Goal: Information Seeking & Learning: Check status

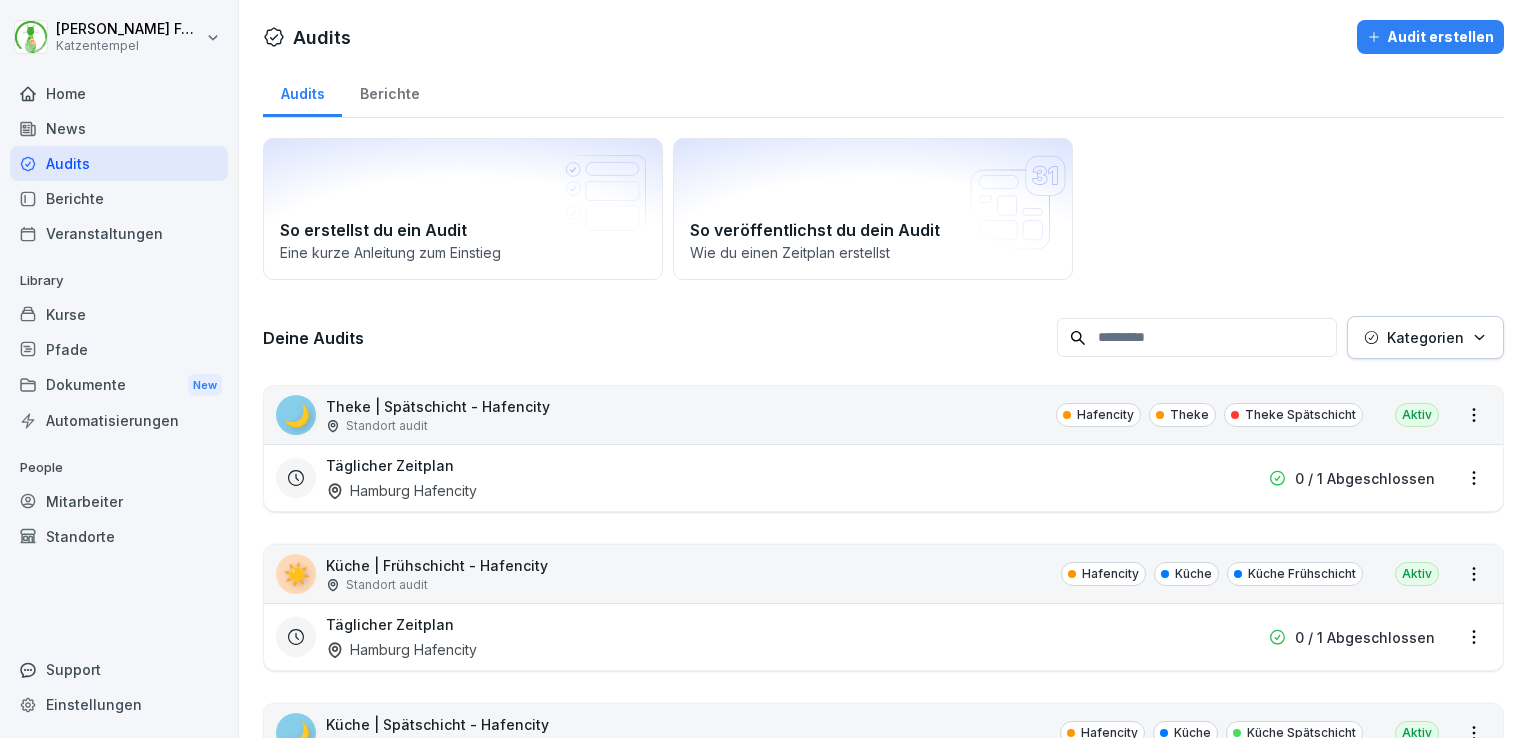
click at [76, 166] on div "Audits" at bounding box center [119, 163] width 218 height 35
click at [69, 134] on div "News" at bounding box center [119, 128] width 218 height 35
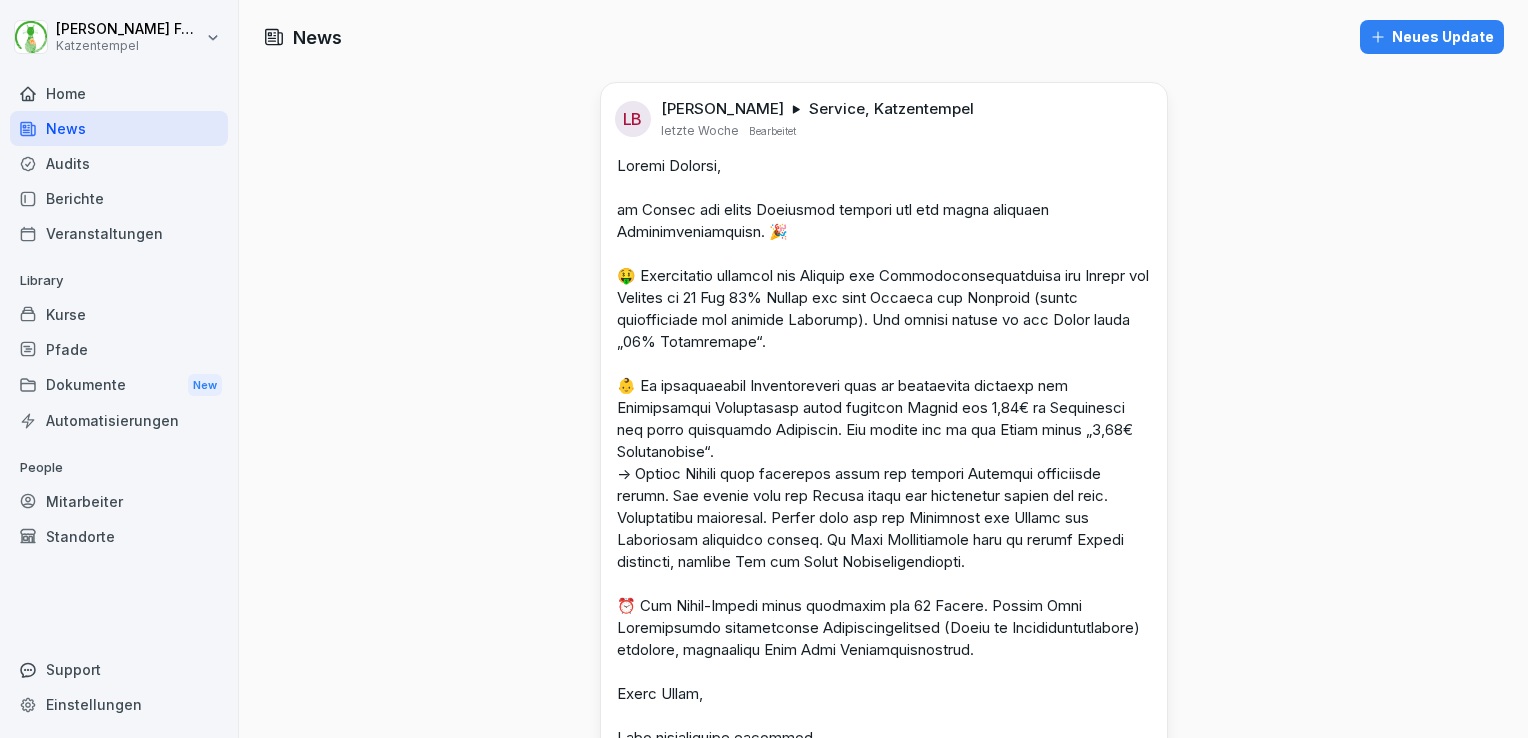
click at [61, 174] on div "Audits" at bounding box center [119, 163] width 218 height 35
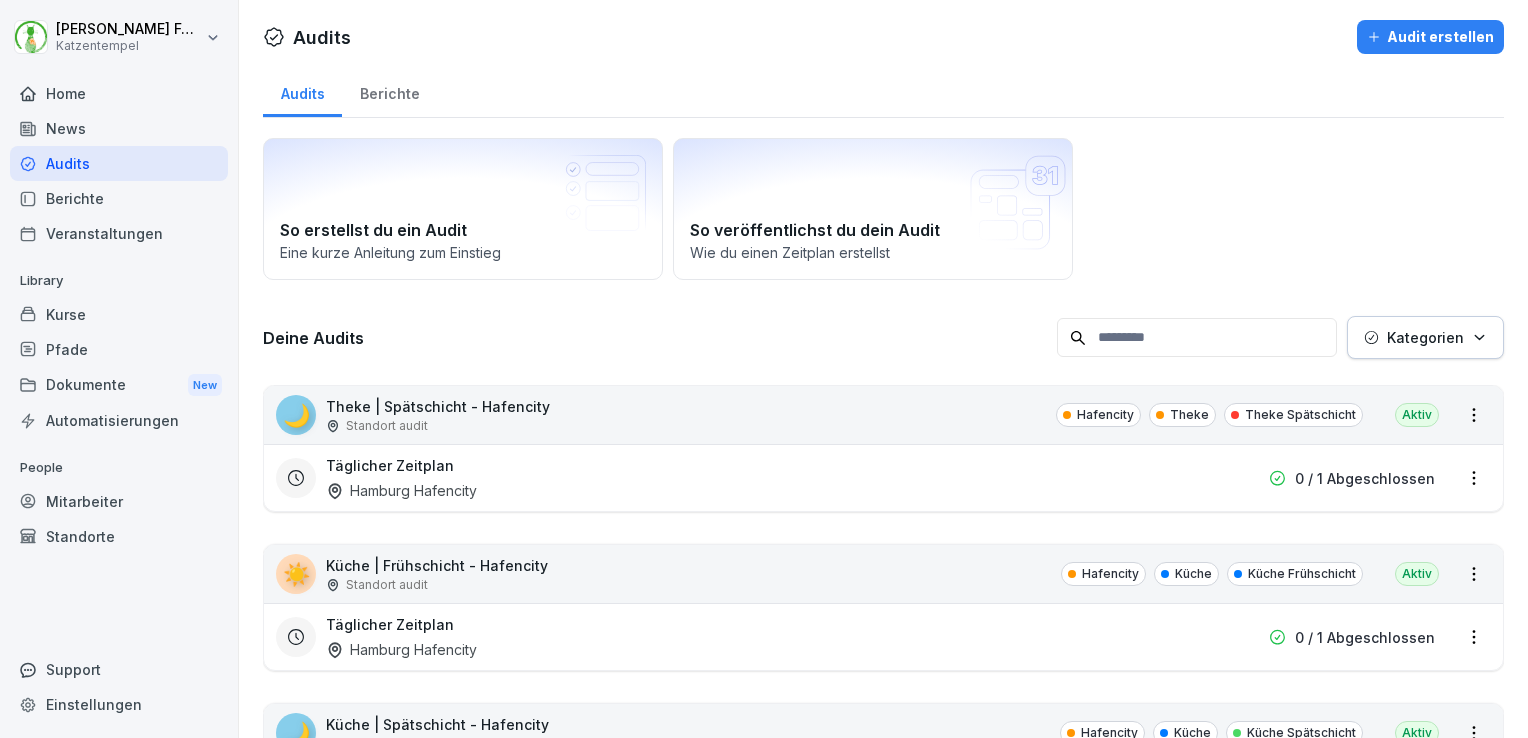
click at [113, 129] on div "News" at bounding box center [119, 128] width 218 height 35
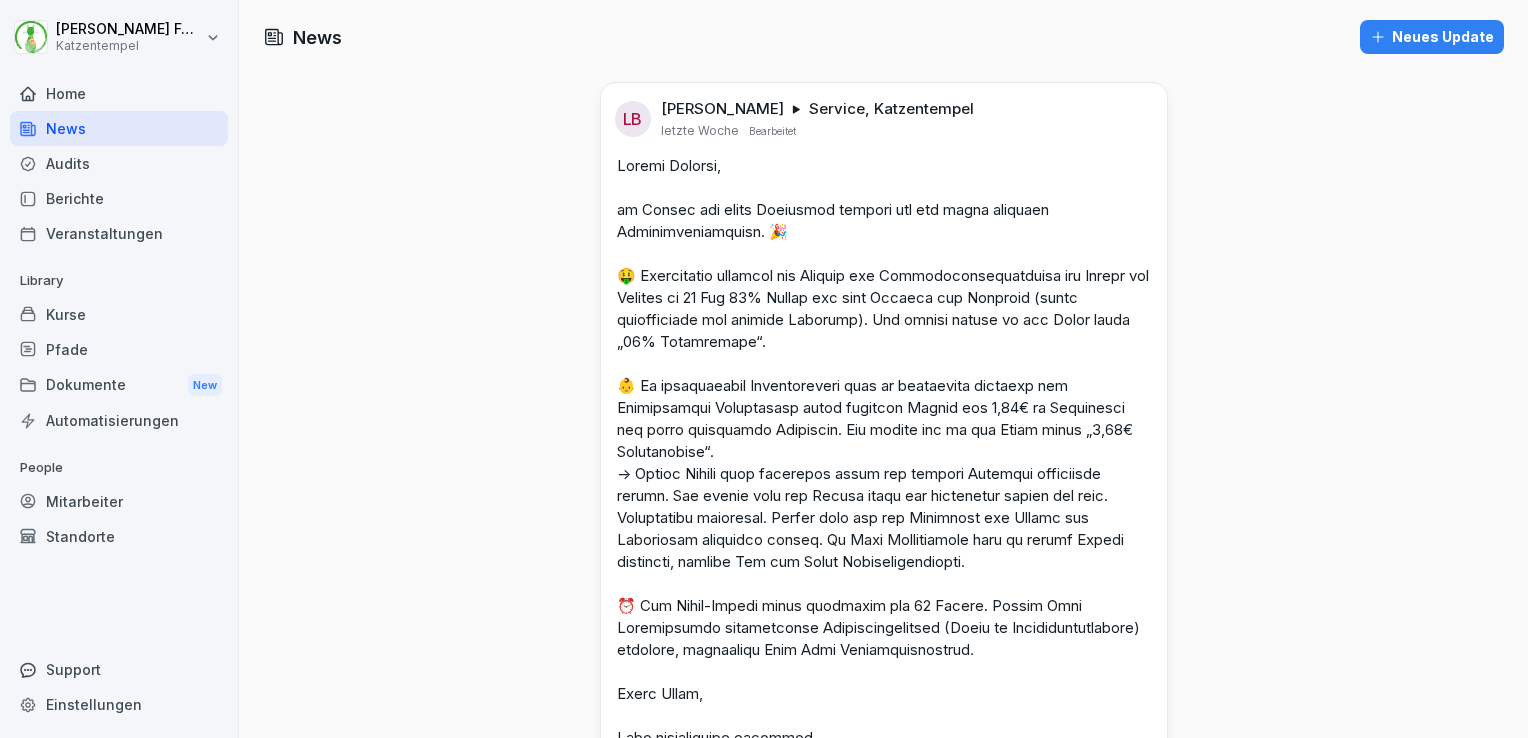
click at [112, 172] on div "Audits" at bounding box center [119, 163] width 218 height 35
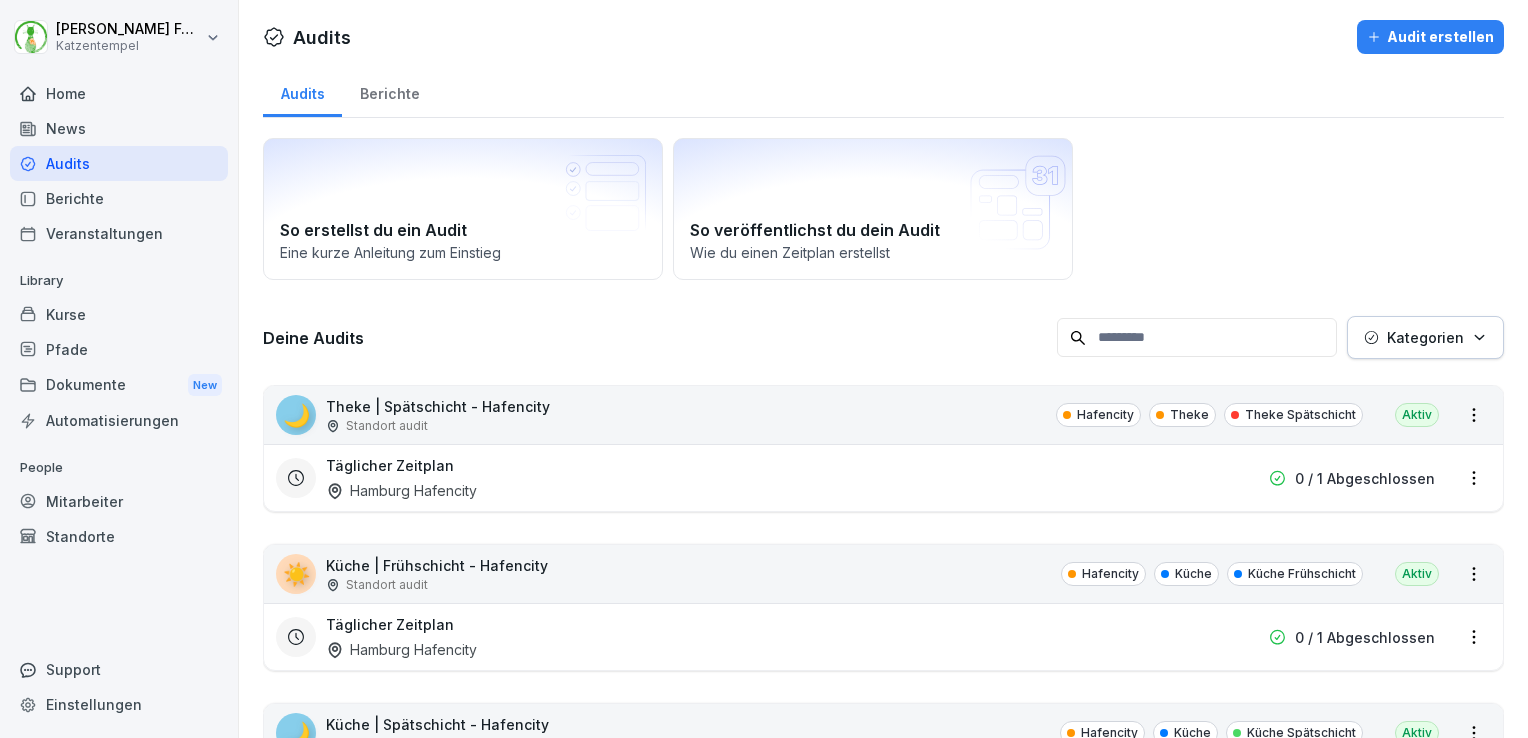
click at [396, 98] on div "Berichte" at bounding box center [389, 91] width 95 height 51
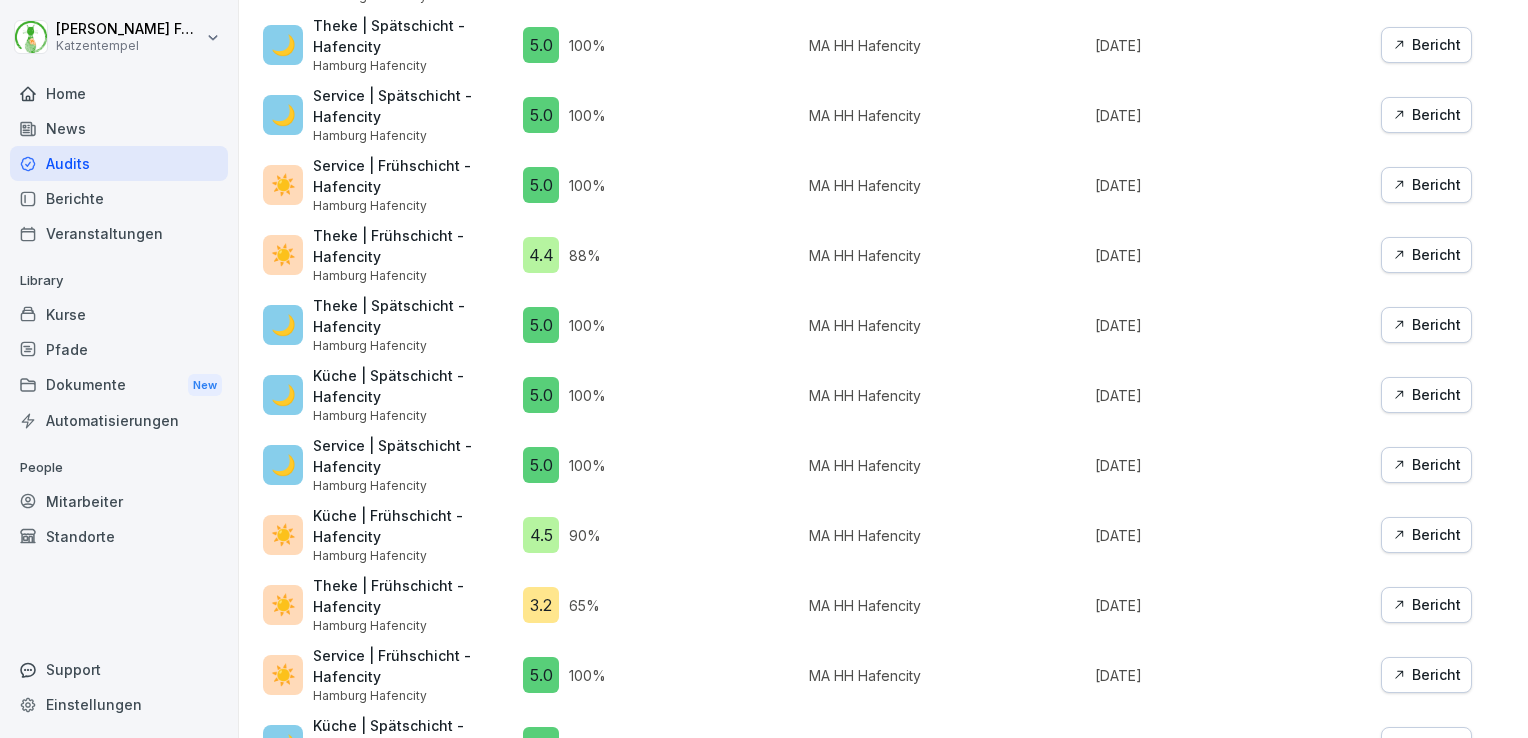
scroll to position [1677, 0]
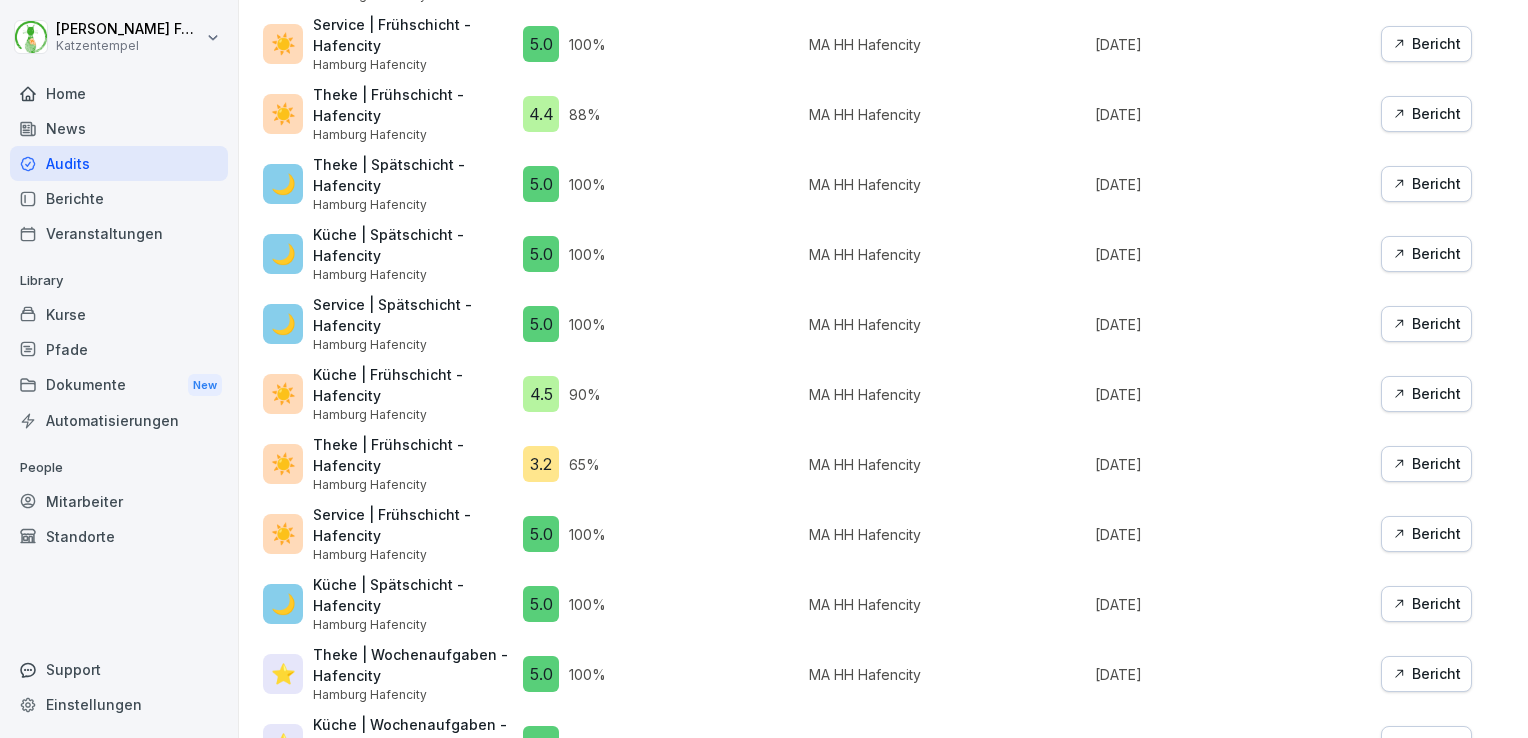
click at [1421, 453] on div "Bericht" at bounding box center [1426, 464] width 69 height 22
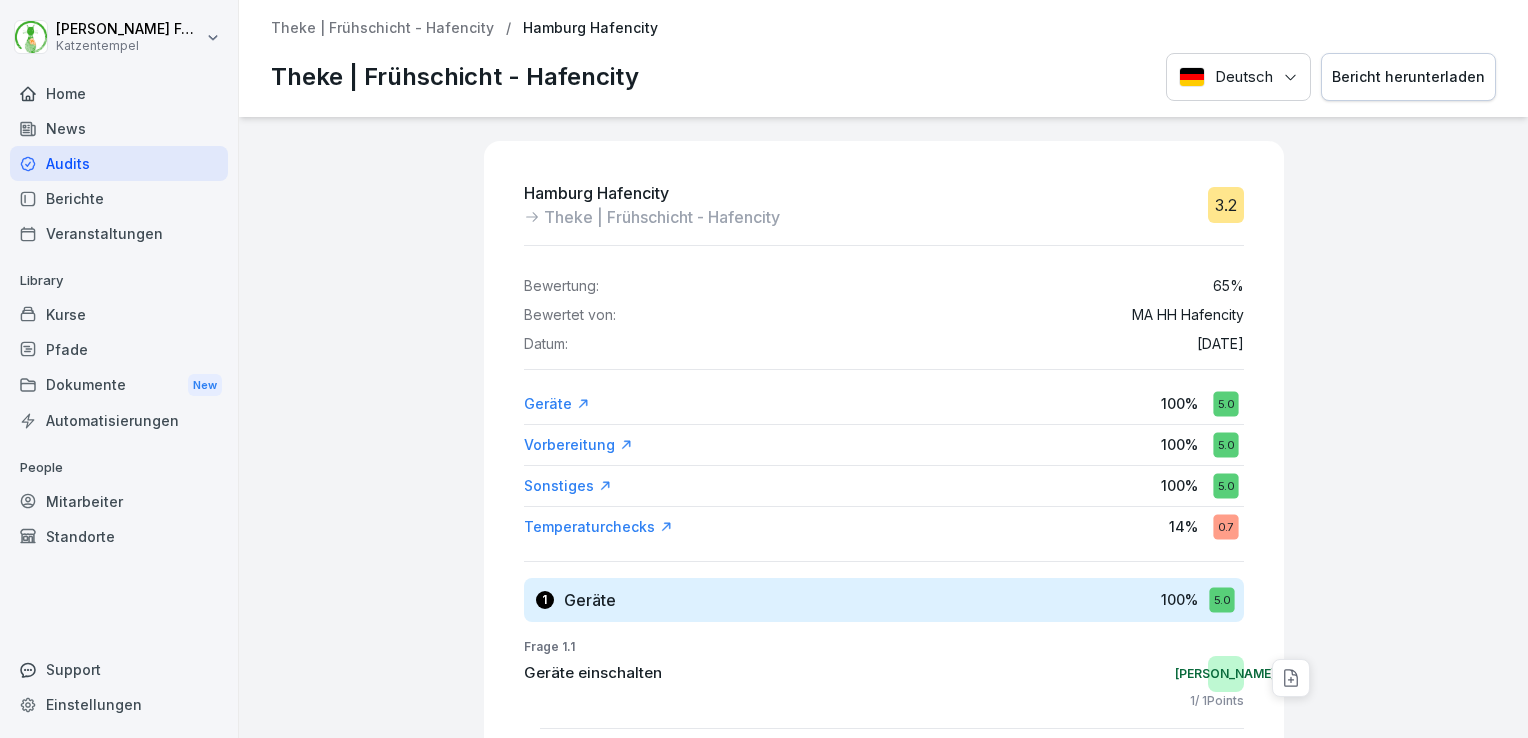
click at [625, 526] on div "Temperaturchecks" at bounding box center [598, 527] width 149 height 20
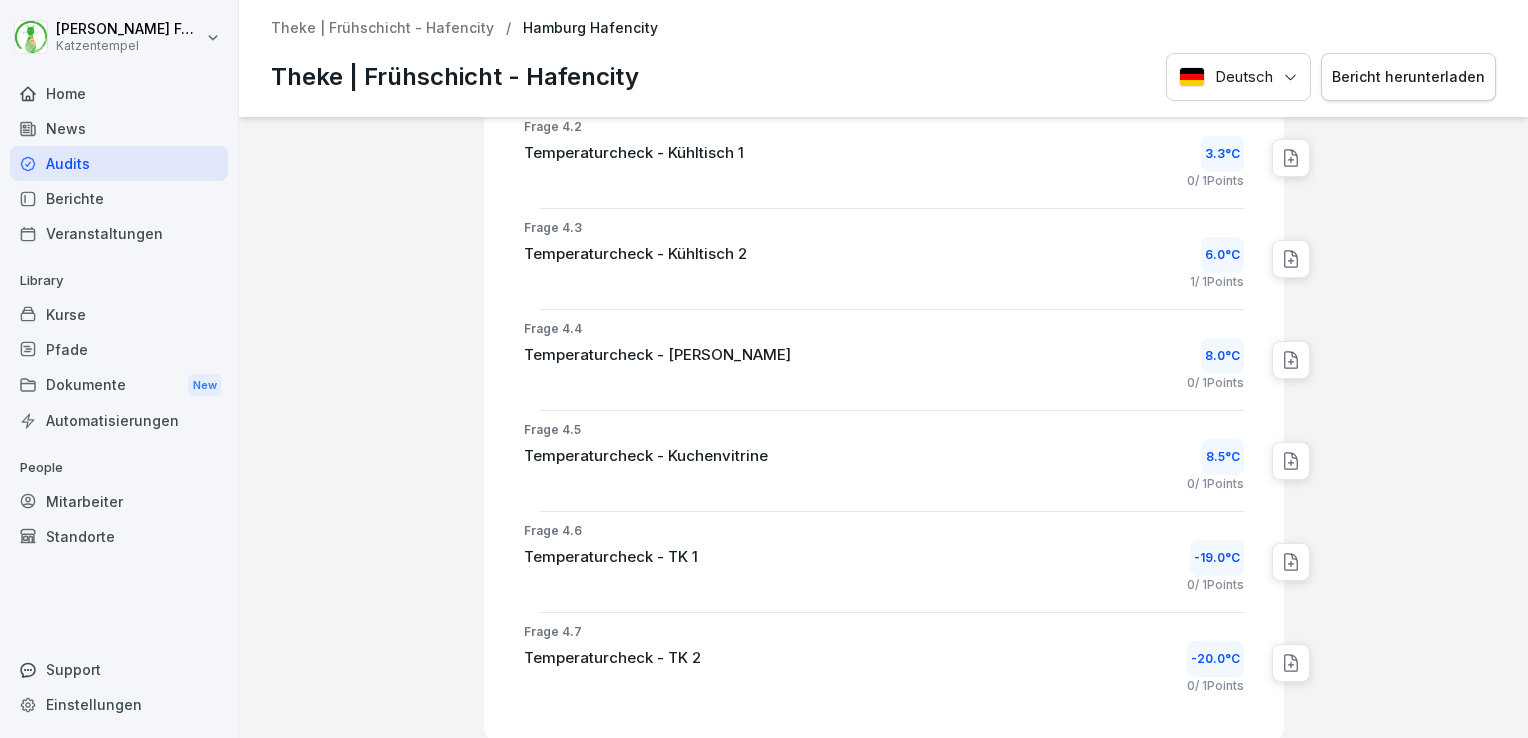
scroll to position [1779, 0]
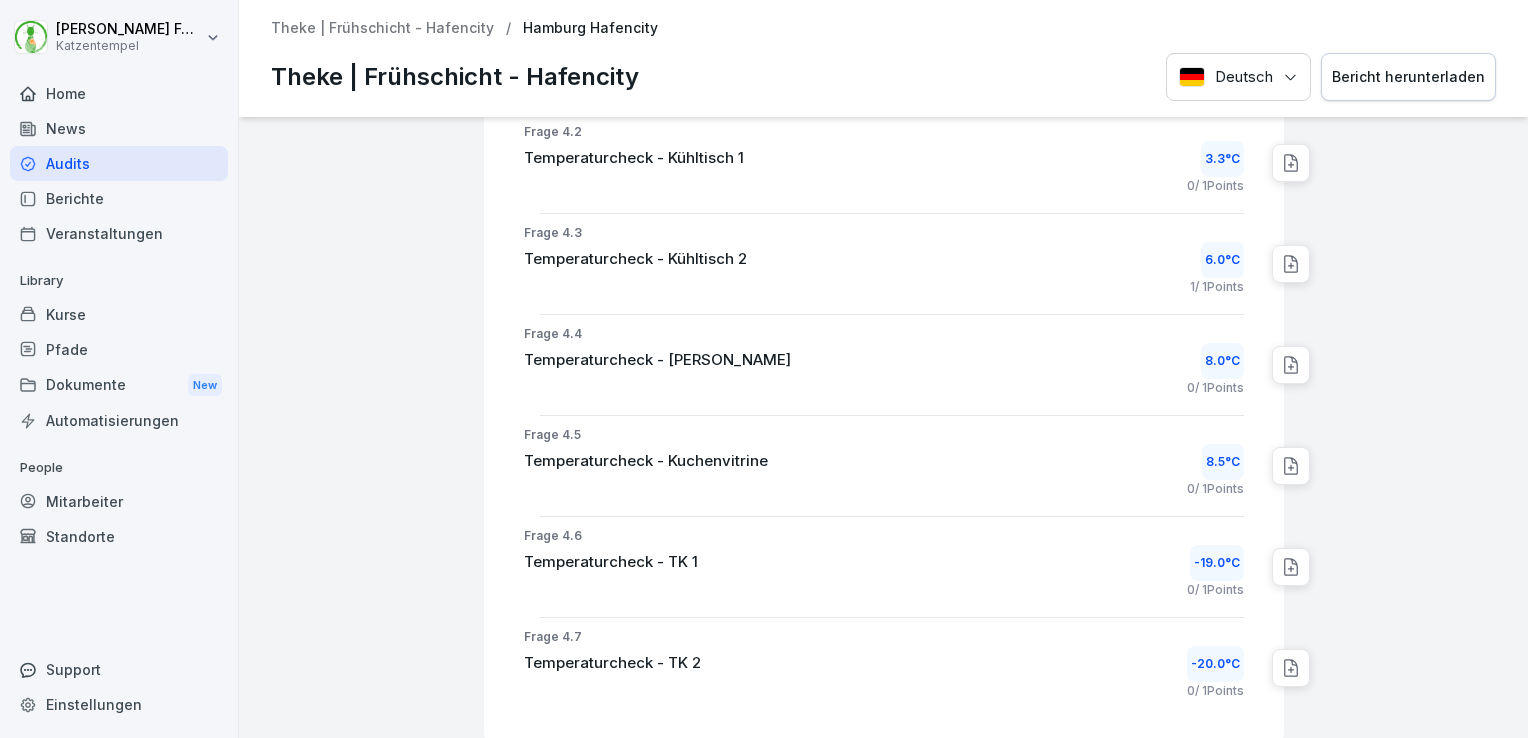
click at [1216, 560] on div "-19.0 °C" at bounding box center [1217, 563] width 54 height 36
click at [1202, 581] on p "0 / 1 Points" at bounding box center [1215, 590] width 57 height 18
click at [1187, 581] on p "0 / 1 Points" at bounding box center [1215, 590] width 57 height 18
click at [1185, 577] on div "Frage 4.6 Temperaturcheck - TK 1 -19.0 °C 0 / 1 Points" at bounding box center [892, 567] width 784 height 80
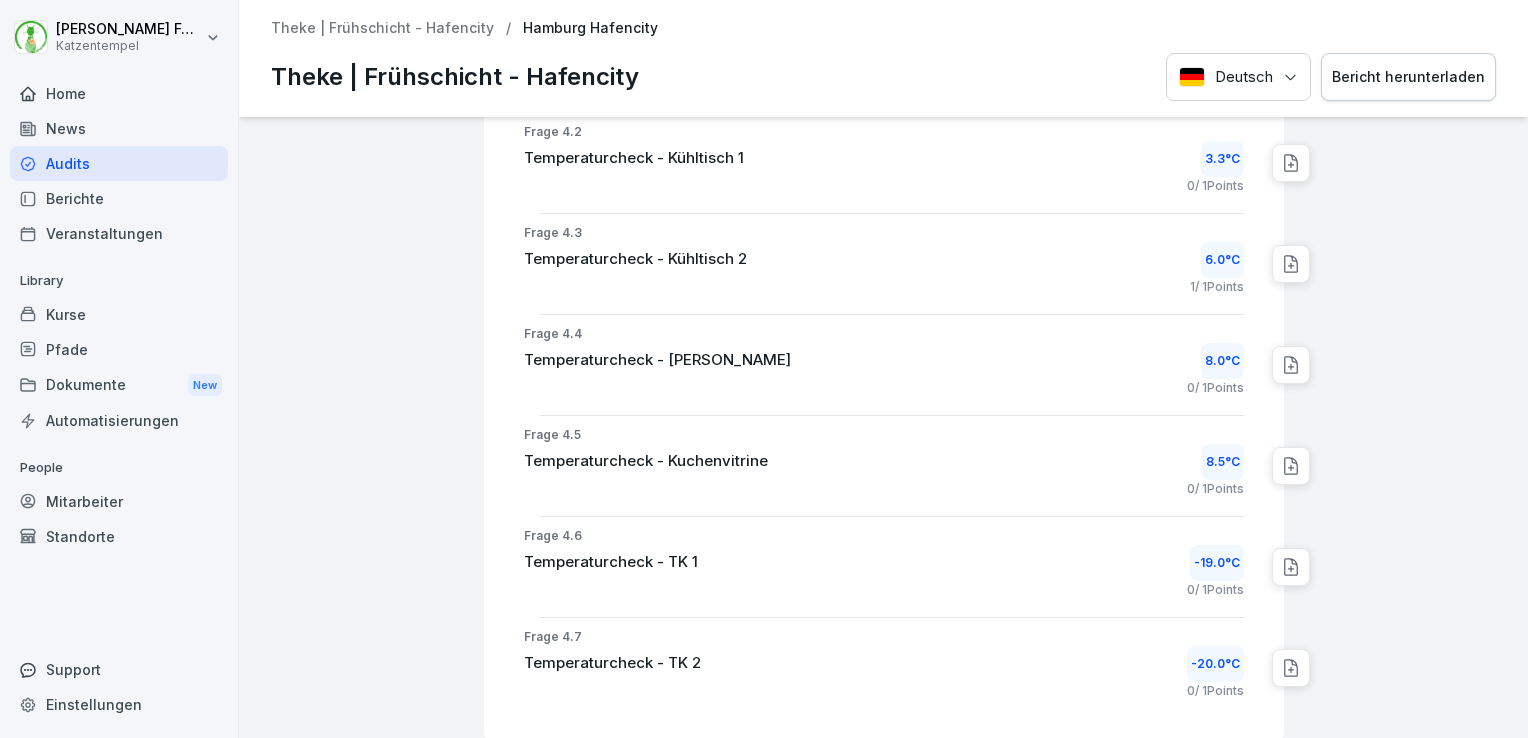
drag, startPoint x: 1185, startPoint y: 577, endPoint x: 945, endPoint y: 493, distance: 254.2
click at [945, 493] on div "0 / 1 Points" at bounding box center [884, 489] width 720 height 18
drag, startPoint x: 1195, startPoint y: 584, endPoint x: 961, endPoint y: 551, distance: 236.3
click at [961, 551] on div "Temperaturcheck - TK 1 -19.0 °C" at bounding box center [884, 563] width 720 height 36
click at [1281, 557] on icon at bounding box center [1291, 567] width 20 height 20
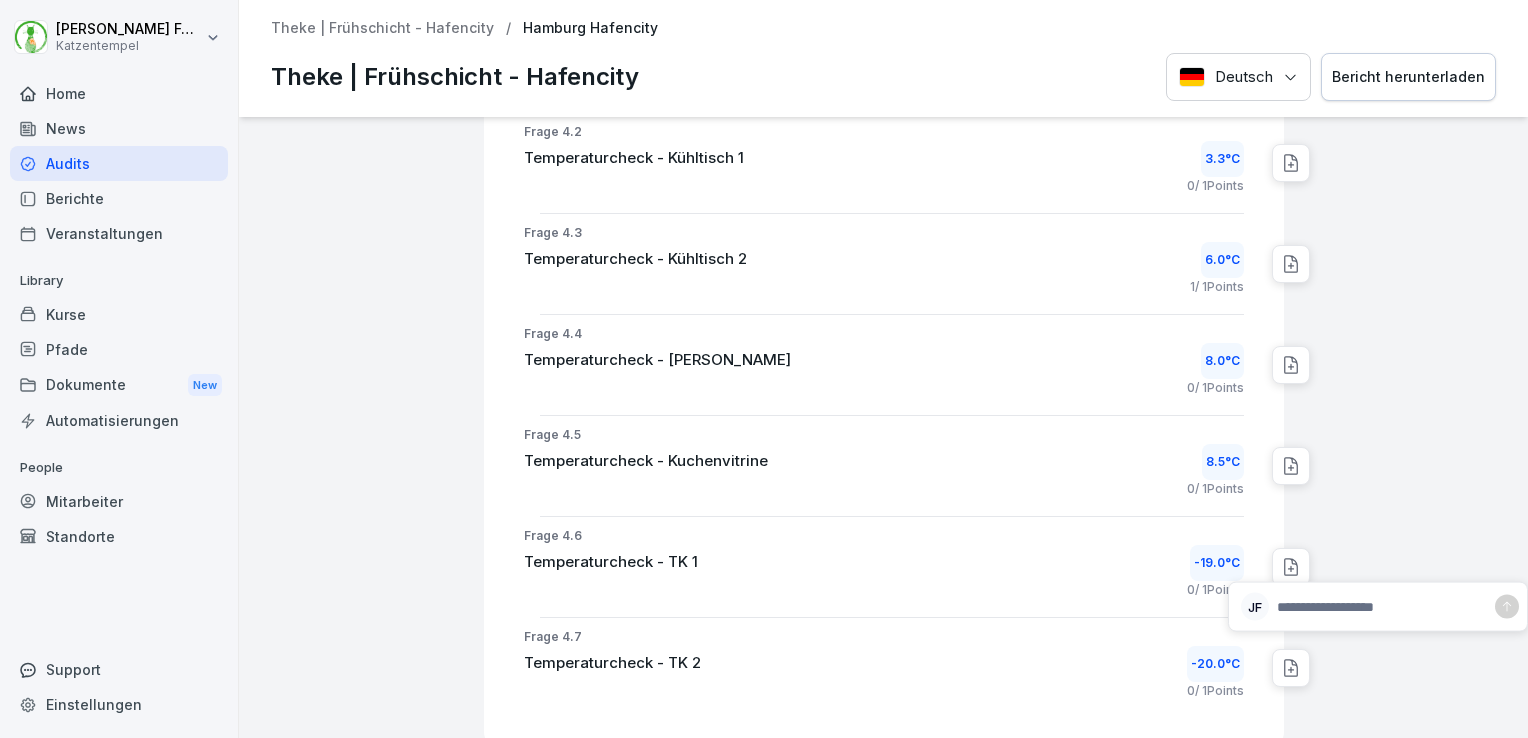
click at [1281, 557] on icon at bounding box center [1291, 567] width 20 height 20
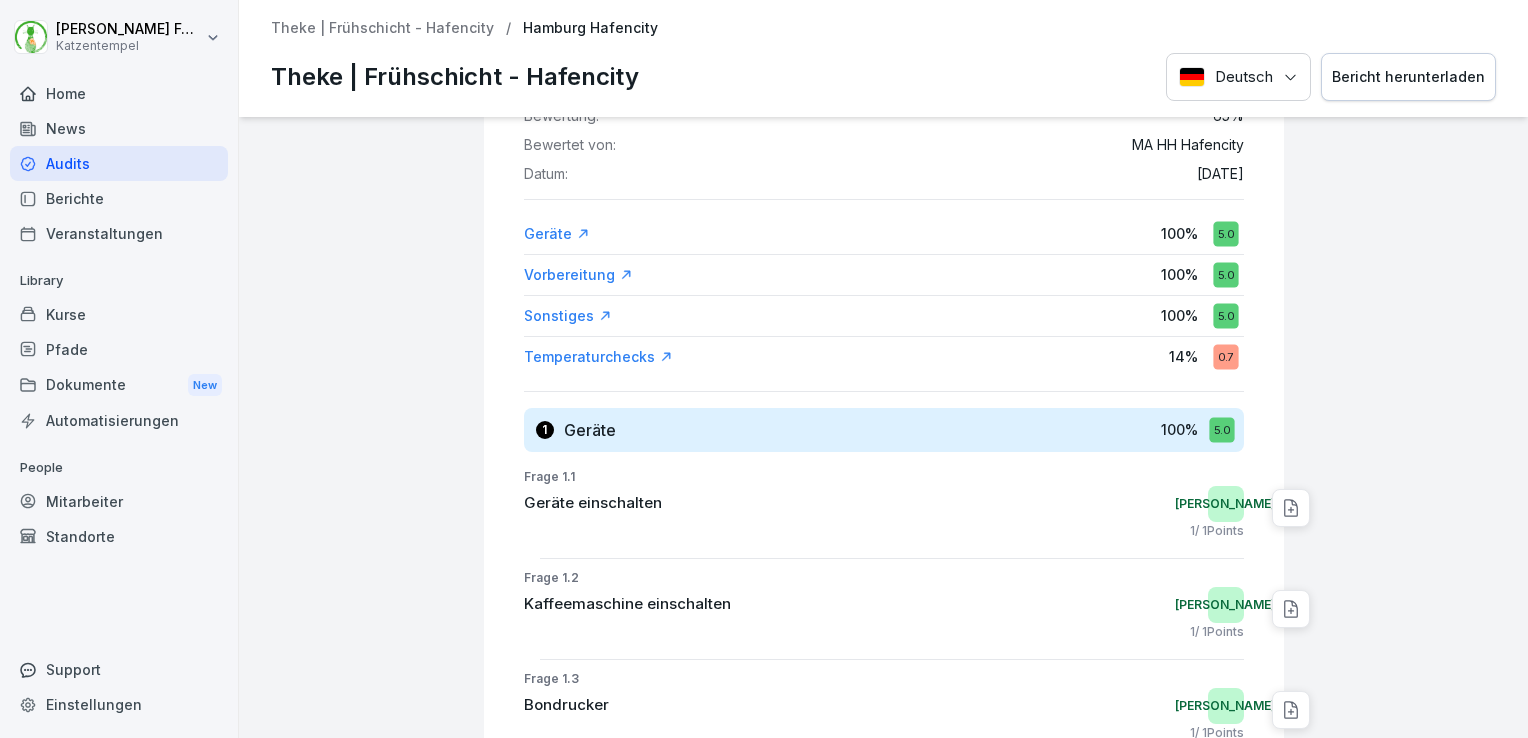
scroll to position [130, 0]
